Goal: Find specific page/section: Find specific page/section

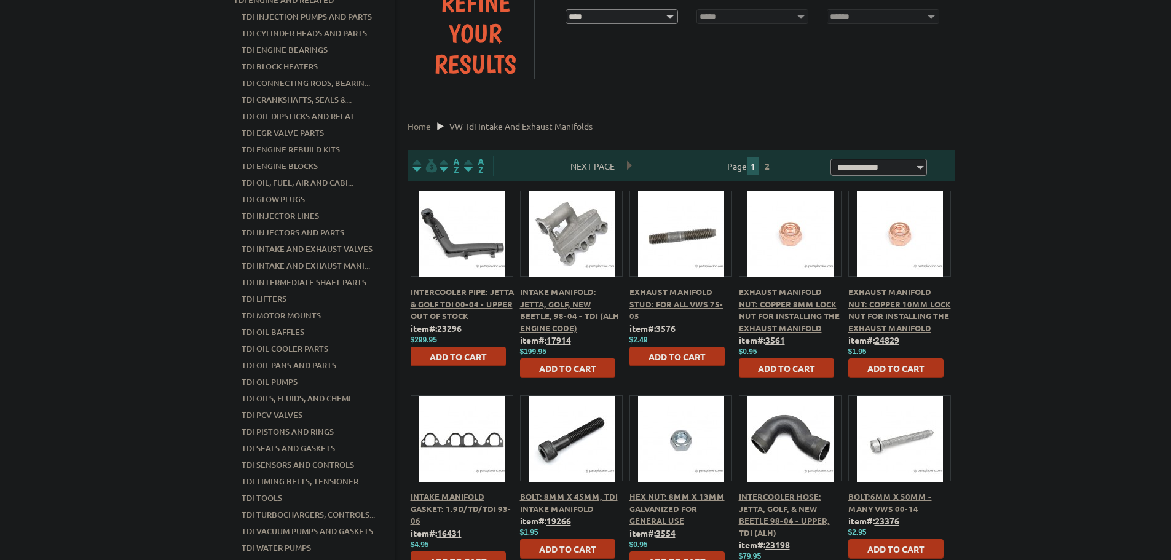
scroll to position [184, 0]
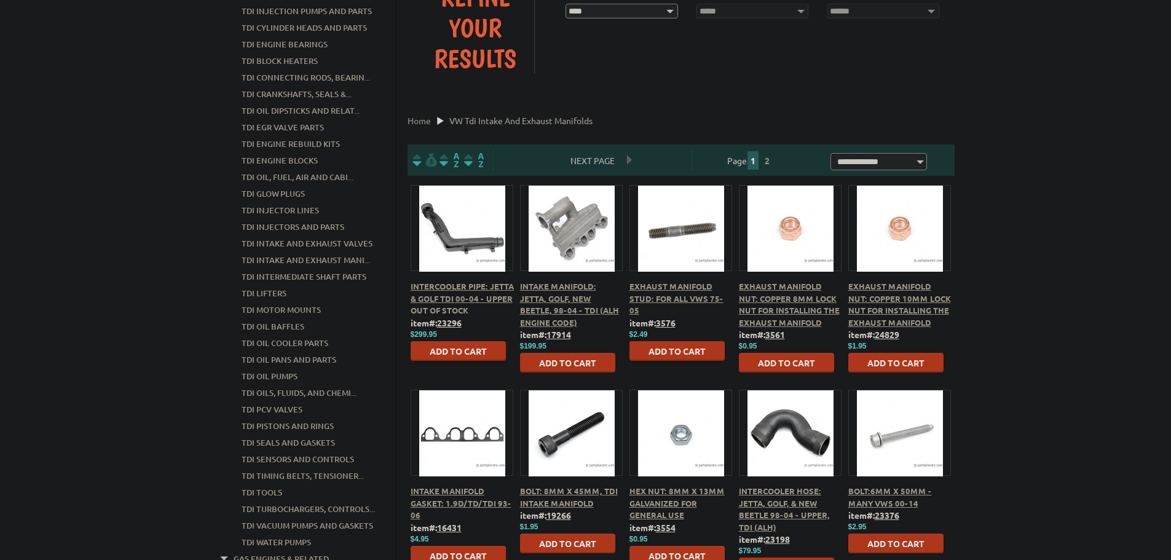
click at [568, 309] on span "Intake Manifold: Jetta, Golf, New Beetle, 98-04 - TDI (ALH Engine Code)" at bounding box center [569, 304] width 99 height 47
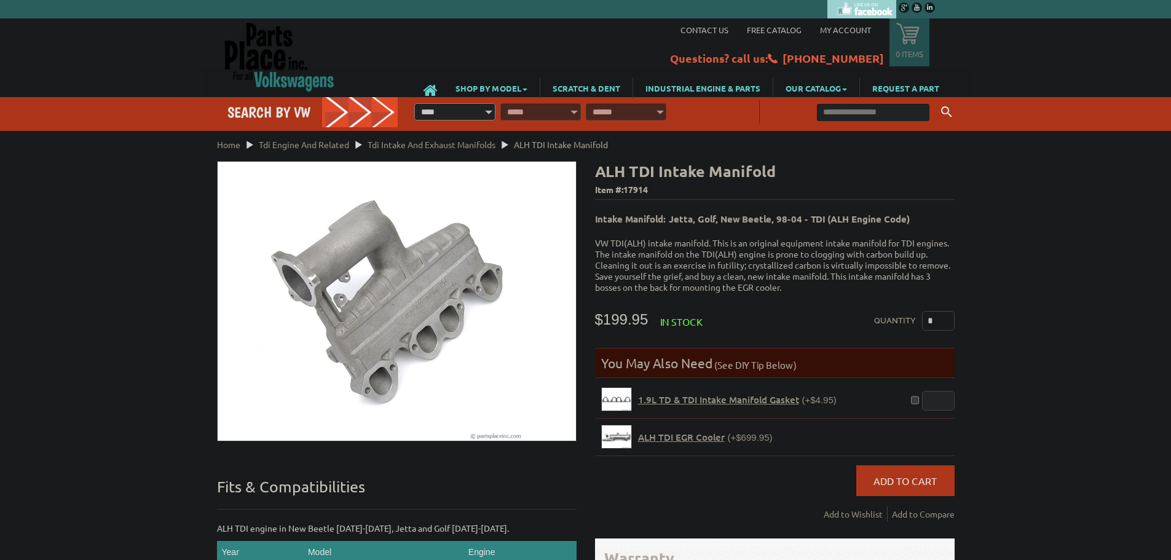
click at [1102, 414] on div "VW Diesel Engine Parts Diesel Cylinder Heads and Parts Diesel Timing Belts, Ten…" at bounding box center [585, 467] width 1171 height 935
